Goal: Transaction & Acquisition: Purchase product/service

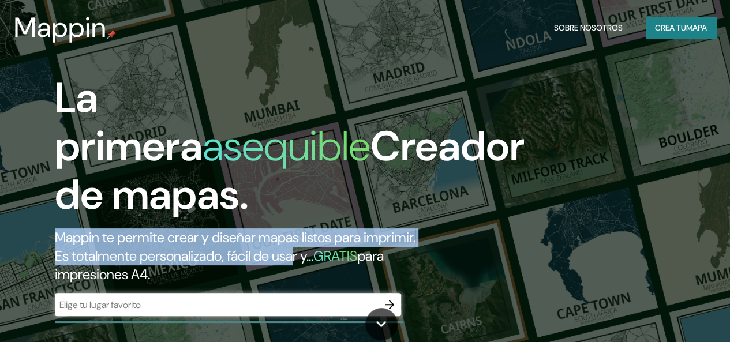
drag, startPoint x: 315, startPoint y: 275, endPoint x: 437, endPoint y: 222, distance: 132.6
click at [430, 233] on div "La primera asequible Creador de mapas. Mappin te permite crear y diseñar mapas …" at bounding box center [237, 201] width 438 height 254
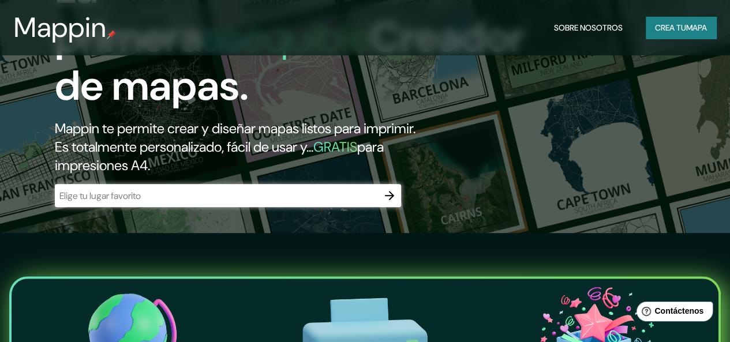
click at [290, 202] on div "​" at bounding box center [228, 195] width 346 height 23
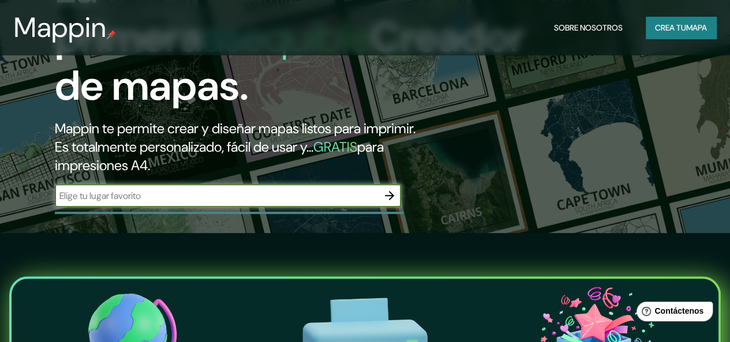
click at [312, 203] on input "text" at bounding box center [216, 195] width 323 height 13
type input "[GEOGRAPHIC_DATA][PERSON_NAME], [GEOGRAPHIC_DATA]"
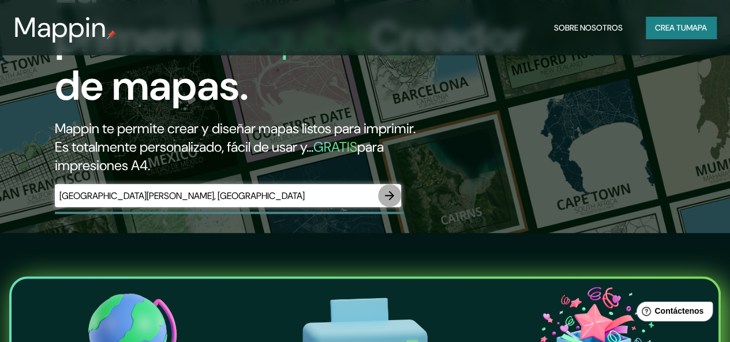
click at [392, 200] on icon "button" at bounding box center [389, 195] width 9 height 9
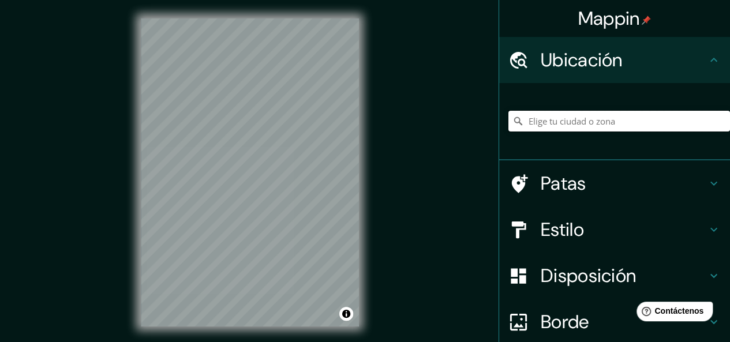
click at [548, 130] on input "Elige tu ciudad o zona" at bounding box center [620, 121] width 222 height 21
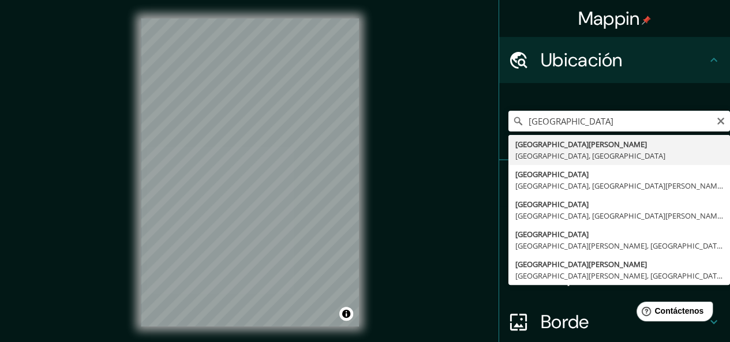
type input "[GEOGRAPHIC_DATA][PERSON_NAME], [GEOGRAPHIC_DATA], [GEOGRAPHIC_DATA]"
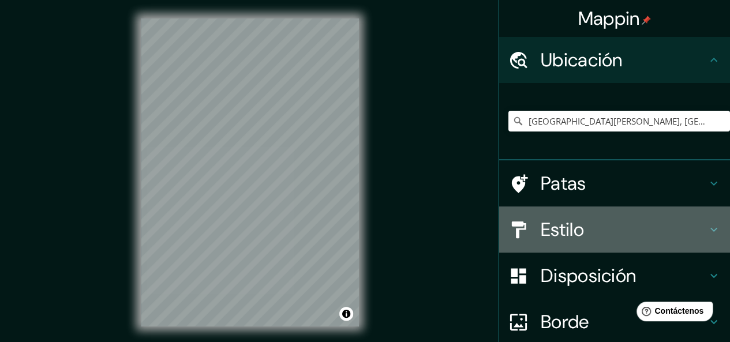
click at [586, 230] on h4 "Estilo" at bounding box center [624, 229] width 166 height 23
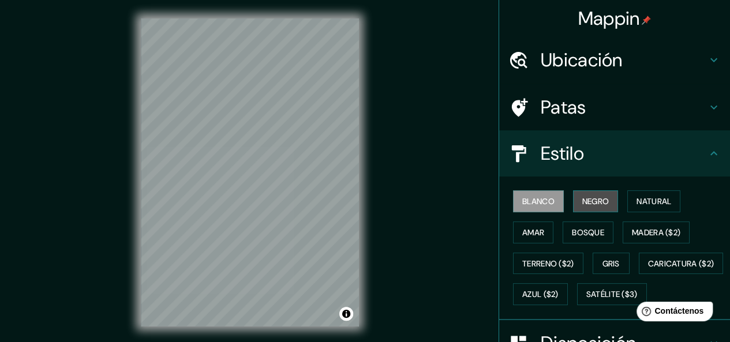
click at [584, 195] on font "Negro" at bounding box center [596, 201] width 27 height 15
click at [616, 200] on div "Blanco Negro Natural Amar Bosque Madera ($2) Terreno ($2) Gris Caricatura ($2) …" at bounding box center [620, 248] width 222 height 124
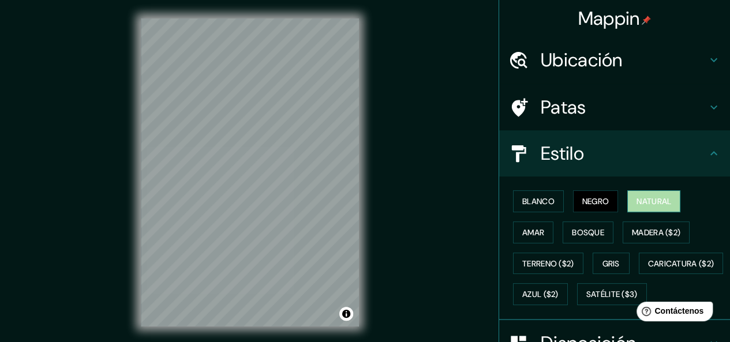
click at [641, 200] on font "Natural" at bounding box center [654, 201] width 35 height 10
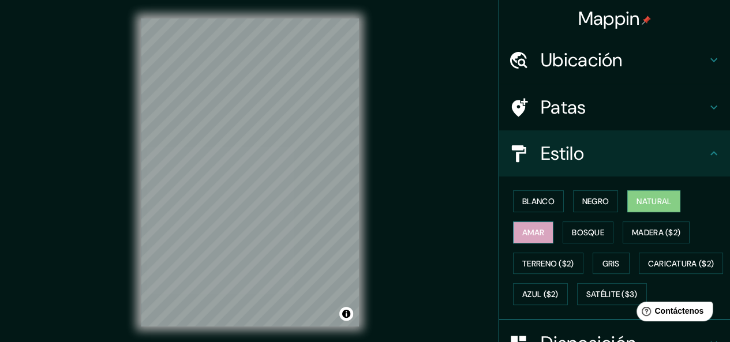
click at [544, 225] on button "Amar" at bounding box center [533, 233] width 40 height 22
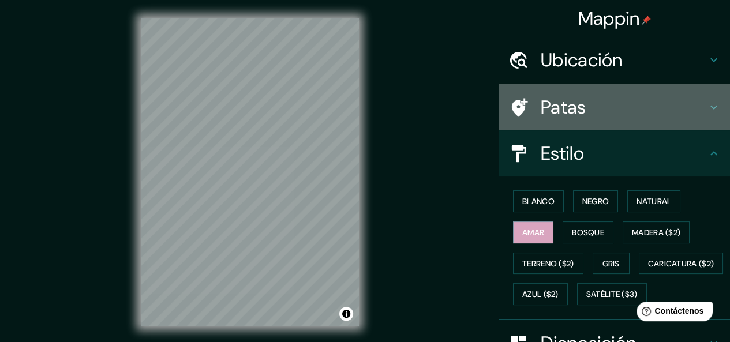
click at [614, 112] on h4 "Patas" at bounding box center [624, 107] width 166 height 23
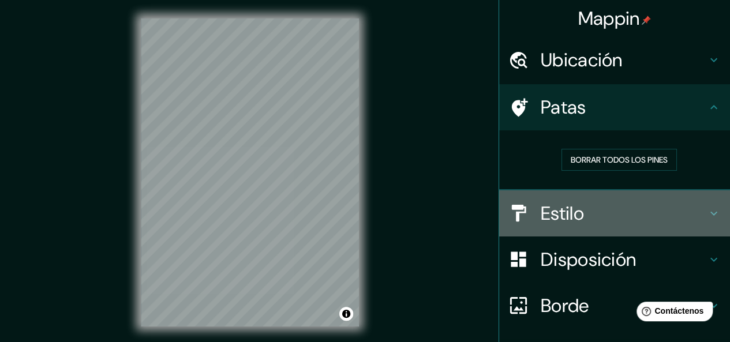
click at [586, 200] on div "Estilo" at bounding box center [614, 214] width 231 height 46
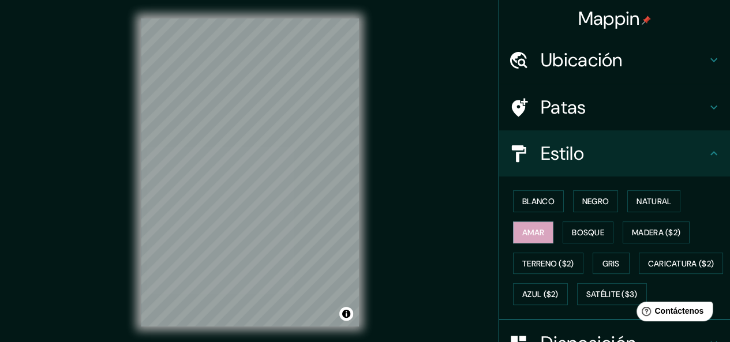
drag, startPoint x: 720, startPoint y: 166, endPoint x: 723, endPoint y: 178, distance: 12.5
click at [723, 178] on div "Mappin Ubicación [GEOGRAPHIC_DATA][PERSON_NAME], [GEOGRAPHIC_DATA], [GEOGRAPHIC…" at bounding box center [615, 171] width 232 height 342
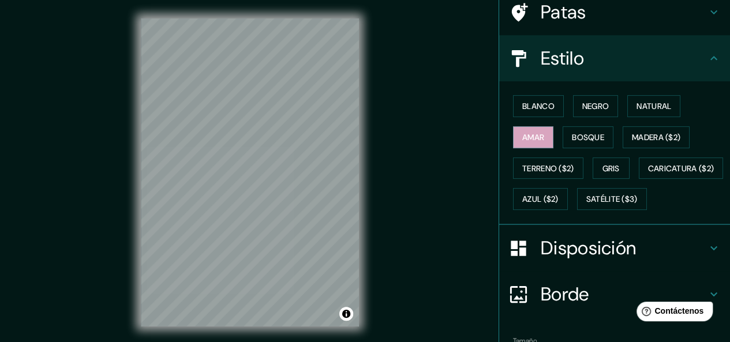
scroll to position [120, 0]
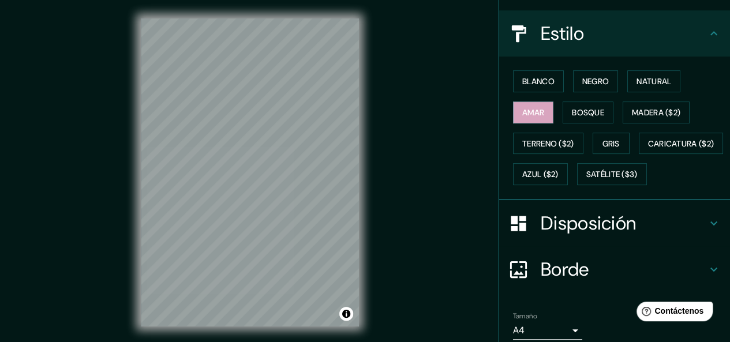
click at [626, 200] on div "Blanco Negro Natural Amar Bosque Madera ($2) Terreno ($2) Gris Caricatura ($2) …" at bounding box center [614, 129] width 231 height 144
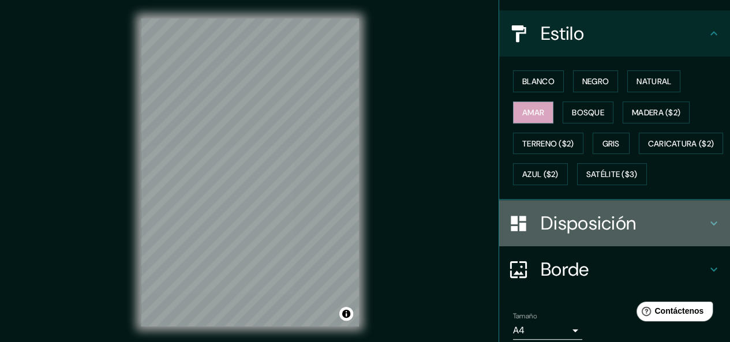
click at [595, 236] on font "Disposición" at bounding box center [588, 223] width 95 height 24
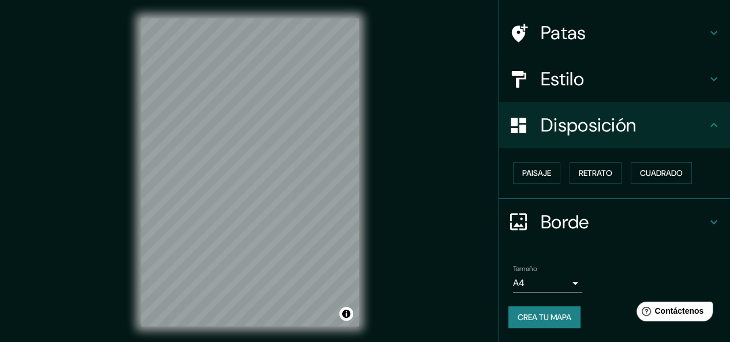
scroll to position [73, 0]
